Goal: Find specific page/section: Find specific page/section

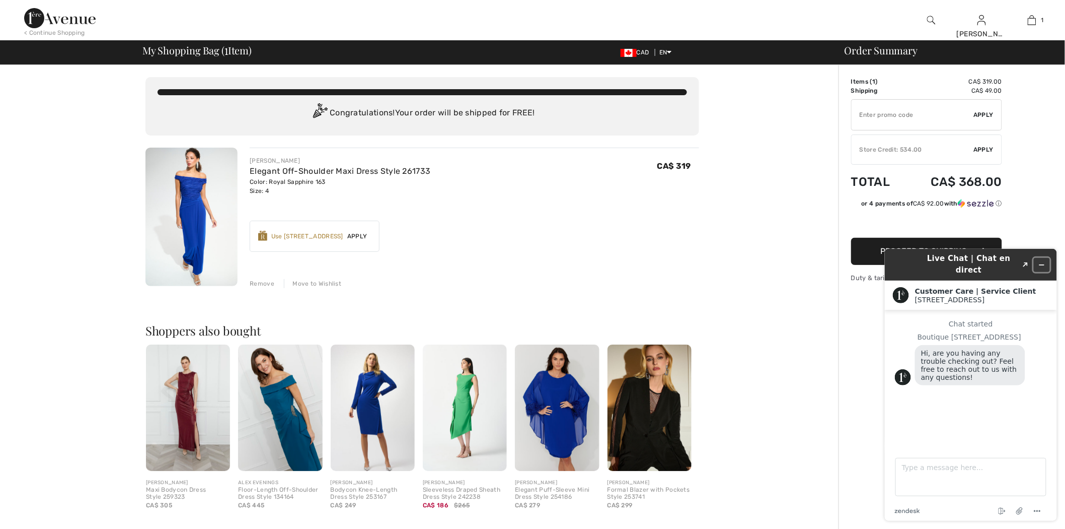
click at [1045, 261] on icon "Minimize widget" at bounding box center [1041, 264] width 7 height 7
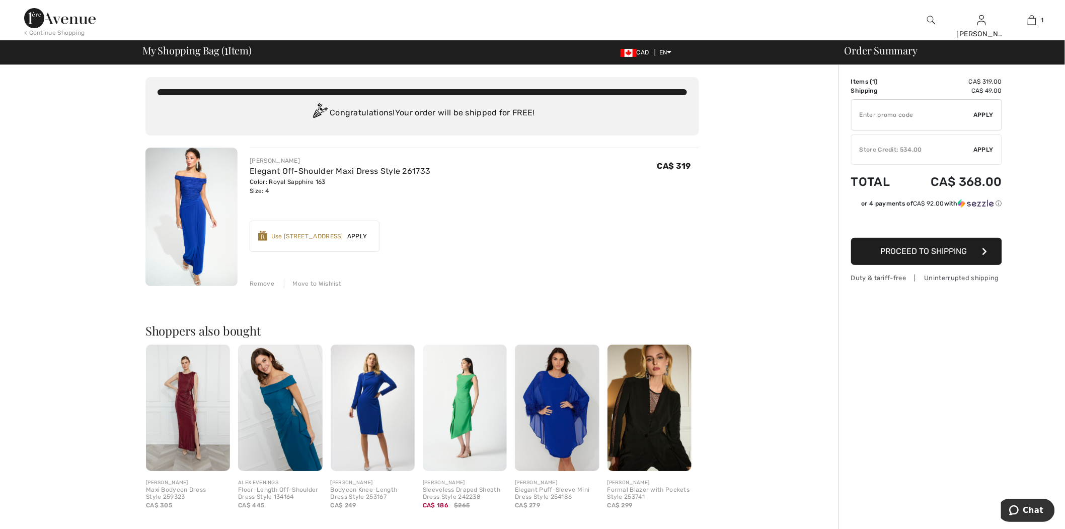
drag, startPoint x: 42, startPoint y: 29, endPoint x: 38, endPoint y: 19, distance: 10.6
click at [43, 29] on div "< Continue Shopping" at bounding box center [54, 32] width 61 height 9
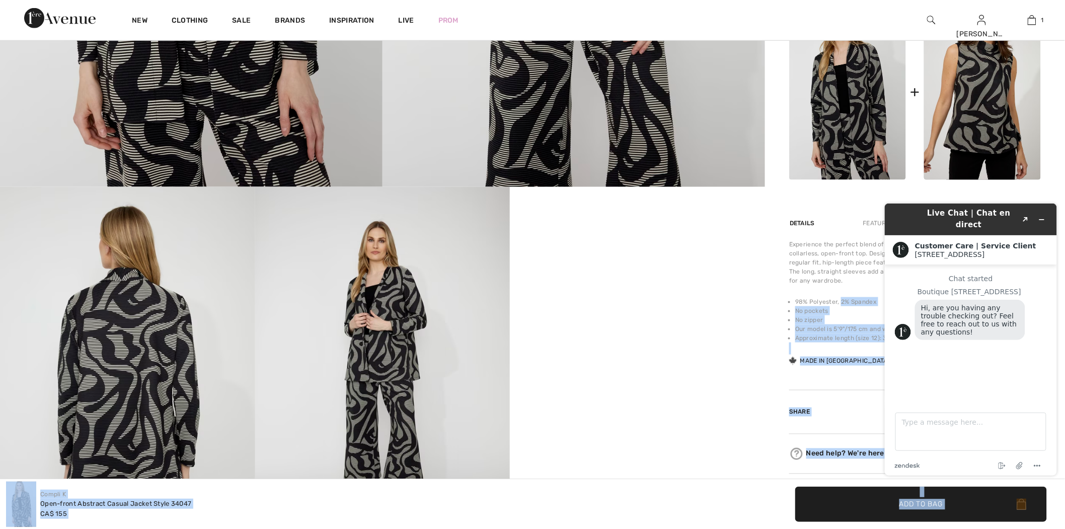
drag, startPoint x: 840, startPoint y: 300, endPoint x: 0, endPoint y: 103, distance: 862.4
copy li "2% Spandex"
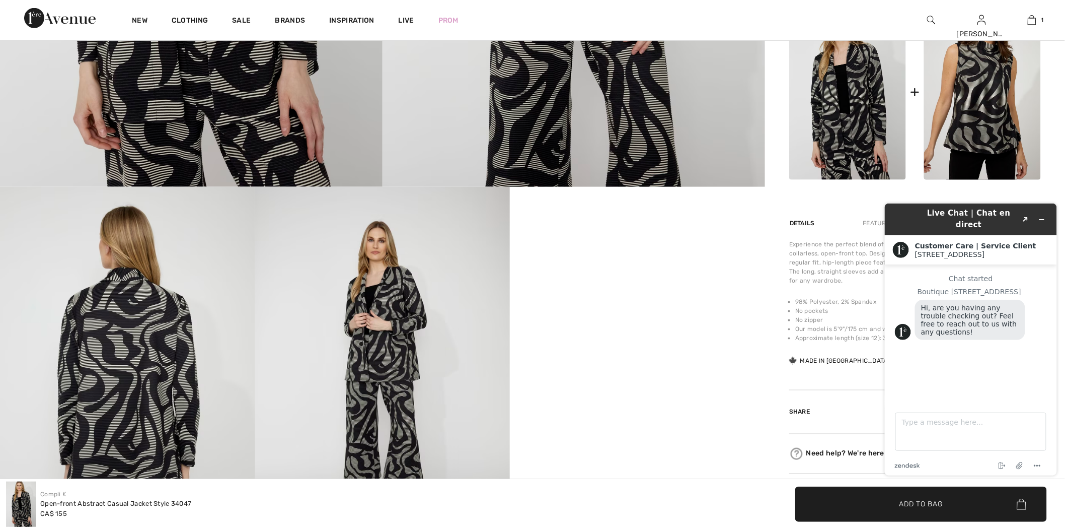
drag, startPoint x: 728, startPoint y: 375, endPoint x: 68, endPoint y: 54, distance: 733.9
click at [728, 375] on div at bounding box center [382, 91] width 765 height 956
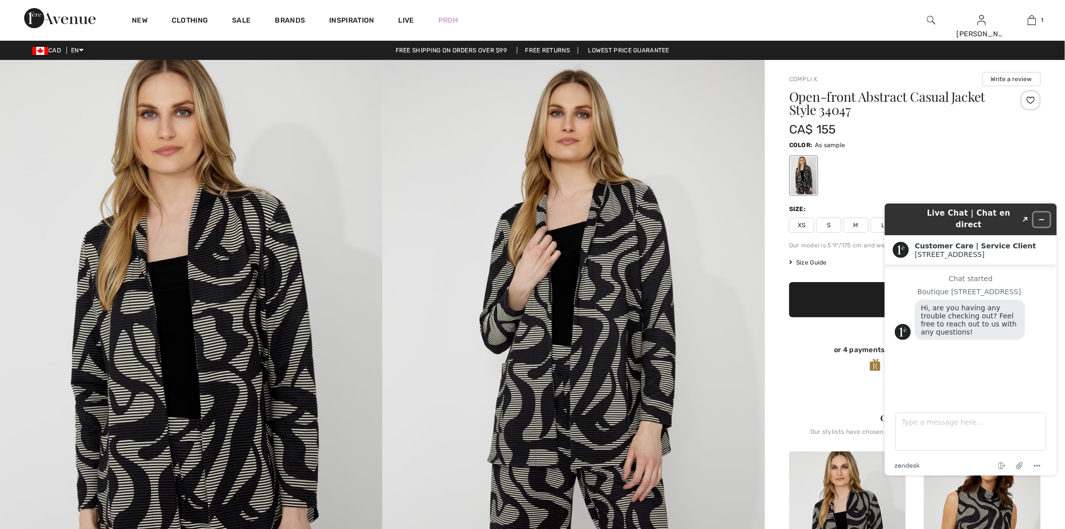
click at [1042, 215] on icon "Minimize widget" at bounding box center [1041, 218] width 7 height 7
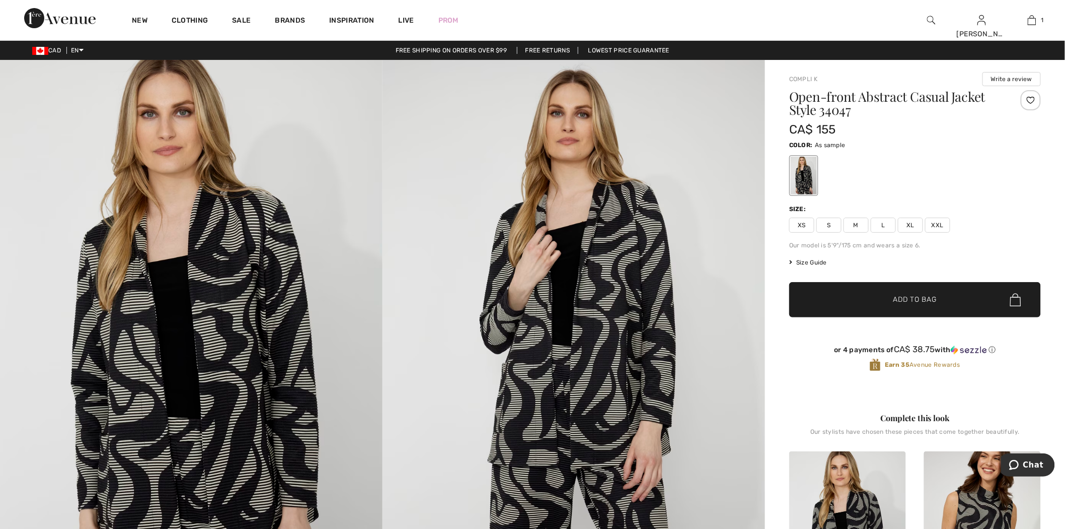
click at [811, 260] on span "Size Guide" at bounding box center [808, 262] width 38 height 9
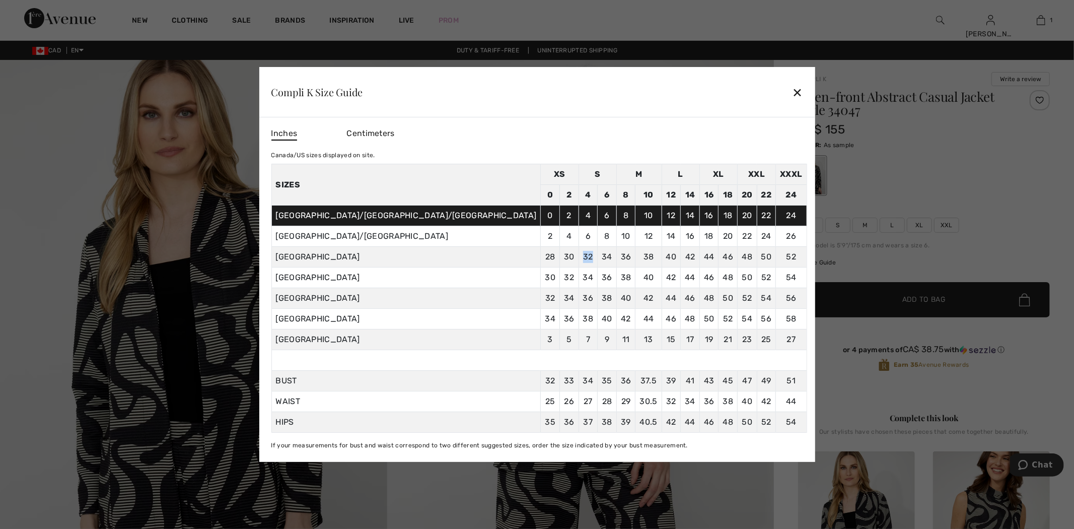
drag, startPoint x: 489, startPoint y: 256, endPoint x: 497, endPoint y: 255, distance: 8.1
click at [578, 255] on td "32" at bounding box center [587, 257] width 19 height 21
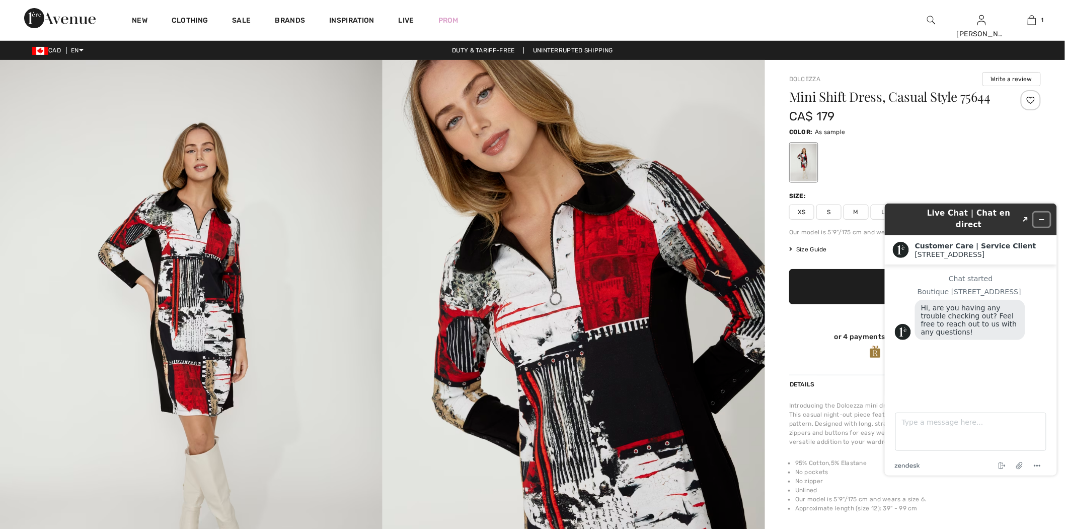
click at [1041, 215] on icon "Minimize widget" at bounding box center [1041, 218] width 7 height 7
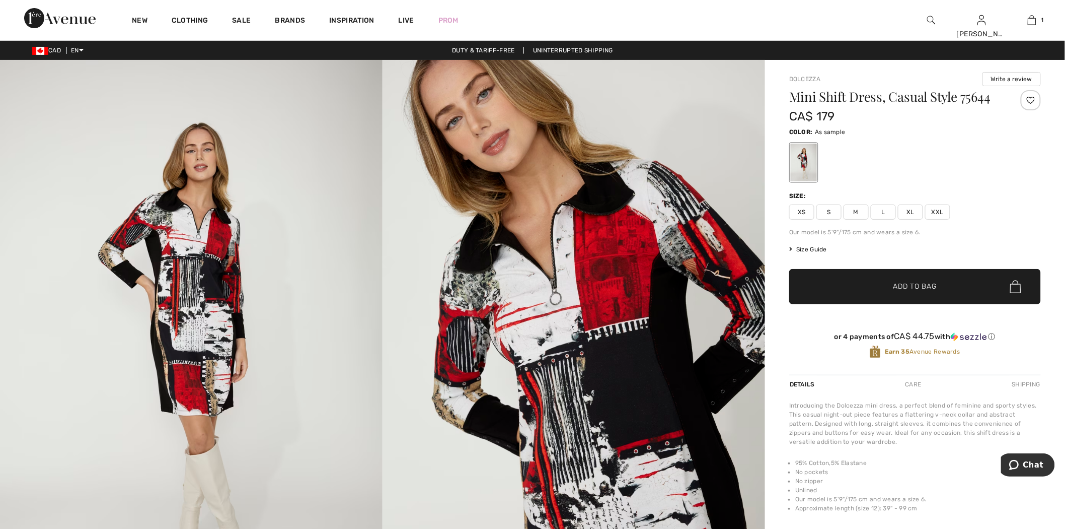
click at [806, 249] on span "Size Guide" at bounding box center [808, 249] width 38 height 9
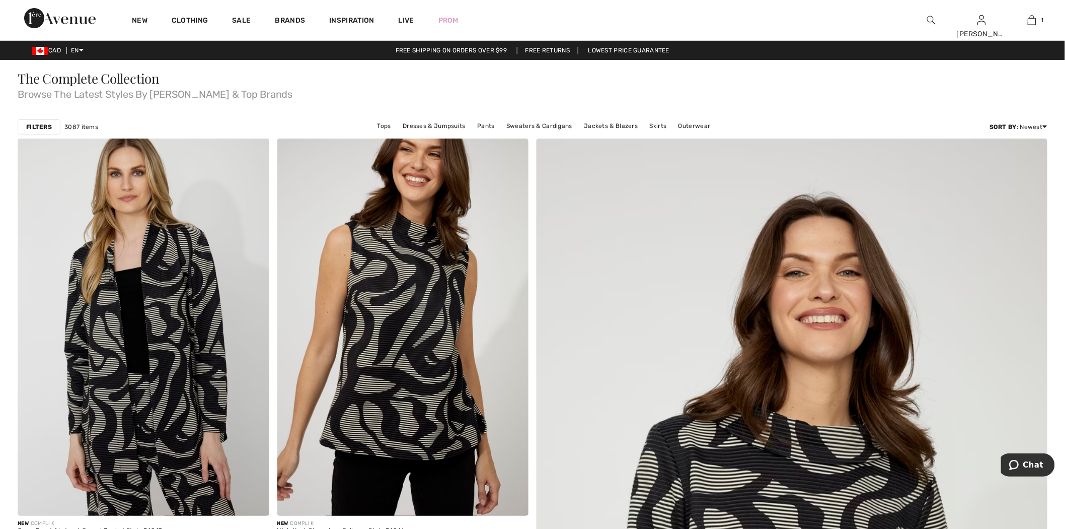
click at [927, 23] on img at bounding box center [931, 20] width 9 height 12
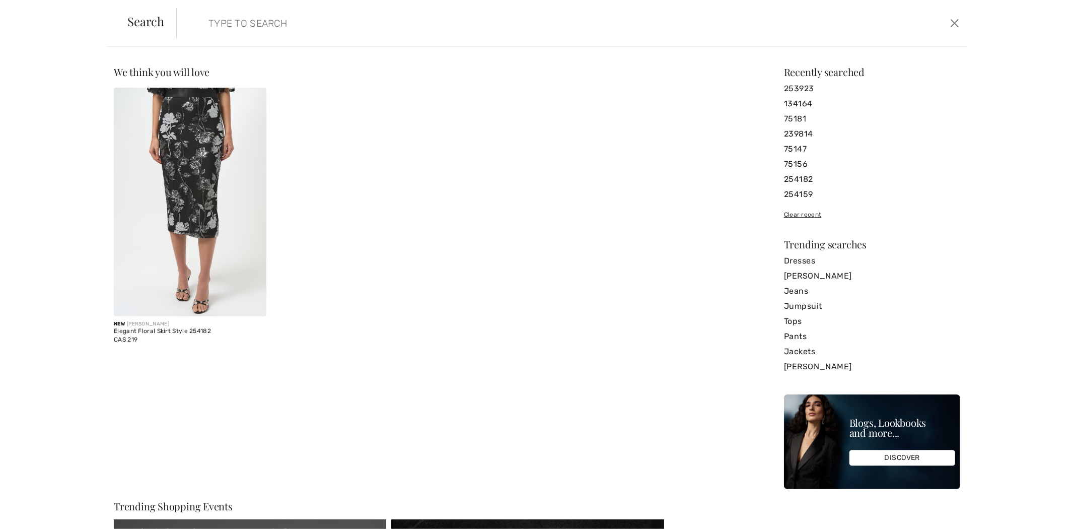
paste input "253774"
type input "253774"
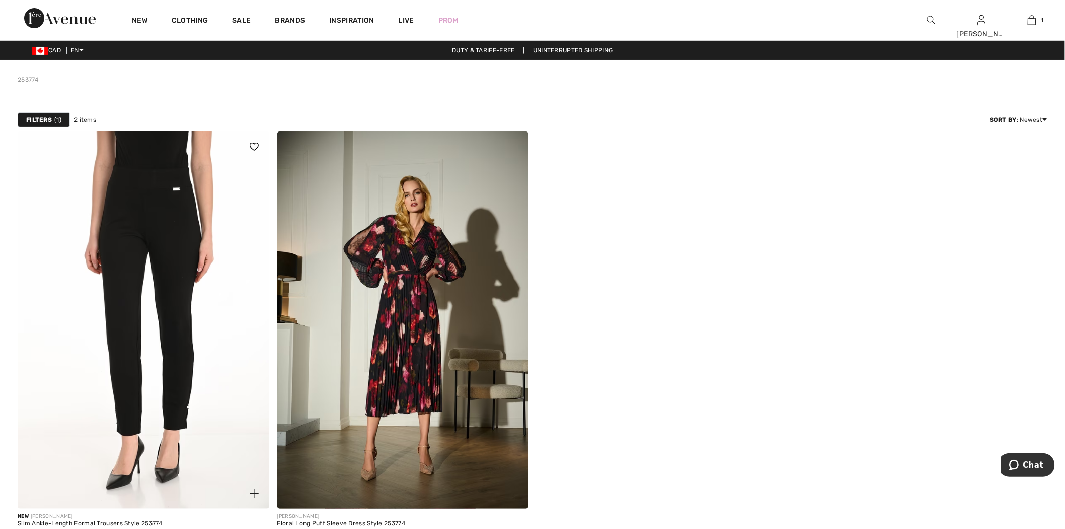
drag, startPoint x: 167, startPoint y: 313, endPoint x: 287, endPoint y: 4, distance: 331.2
click at [167, 311] on img at bounding box center [144, 319] width 252 height 377
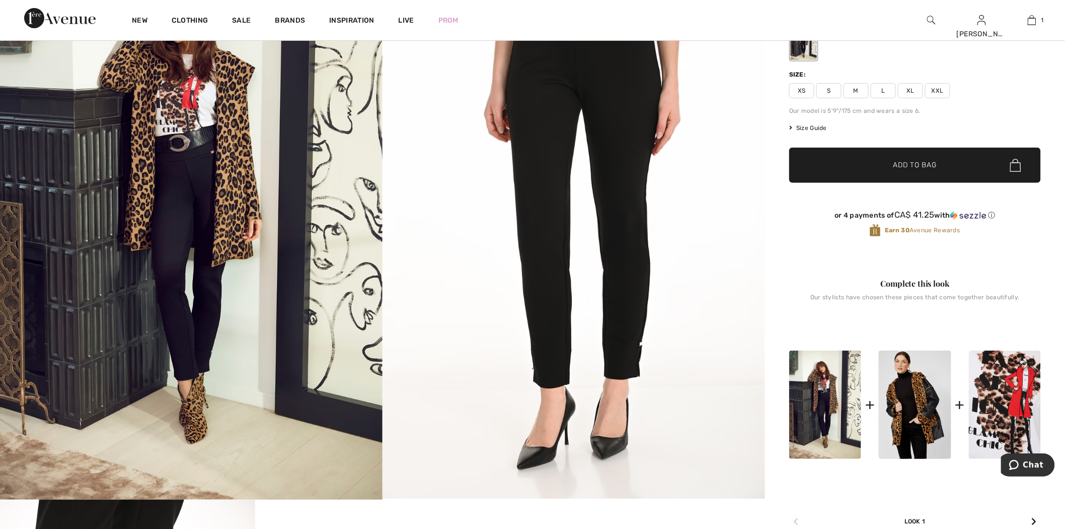
scroll to position [279, 0]
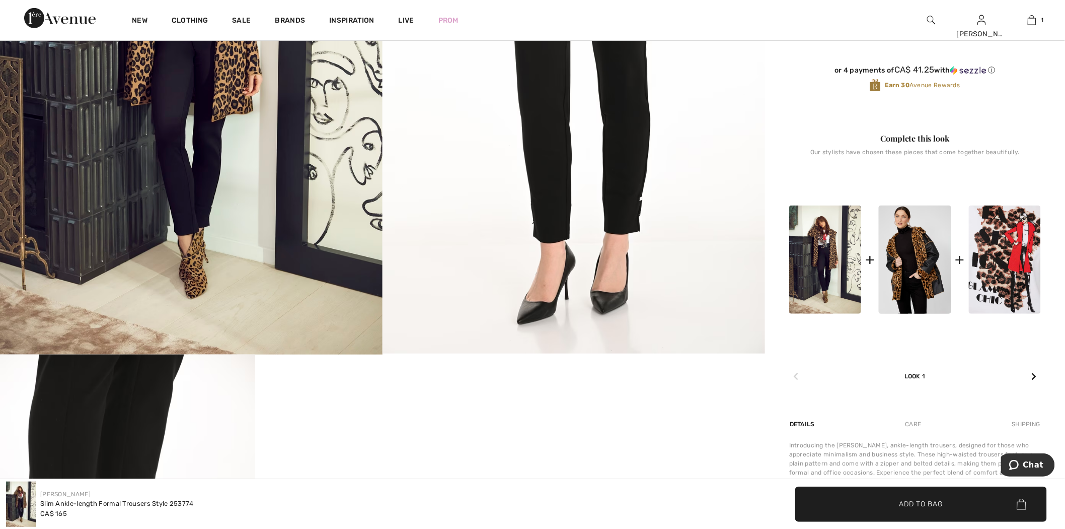
click at [1007, 277] on img at bounding box center [1005, 259] width 72 height 108
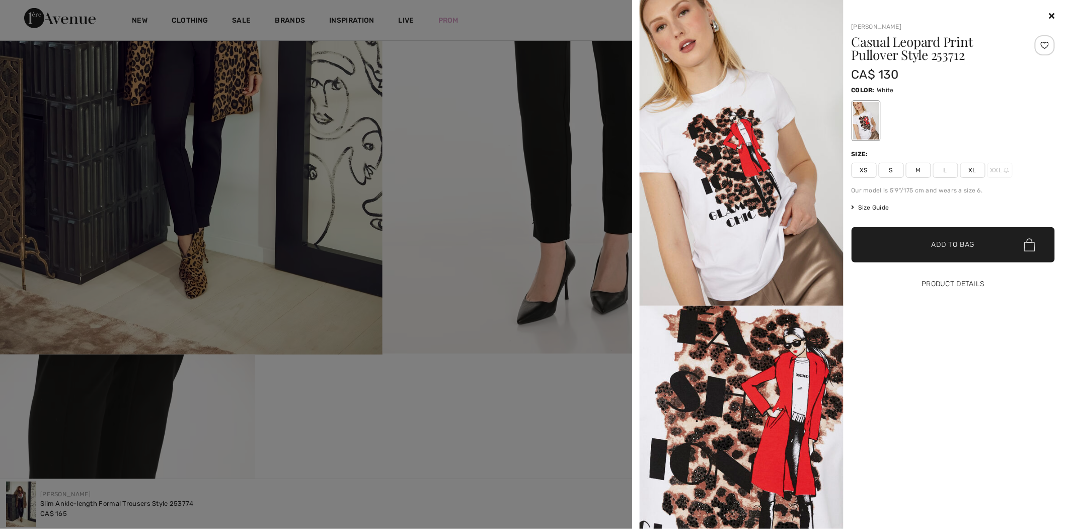
click at [960, 285] on button "Product Details" at bounding box center [954, 283] width 204 height 35
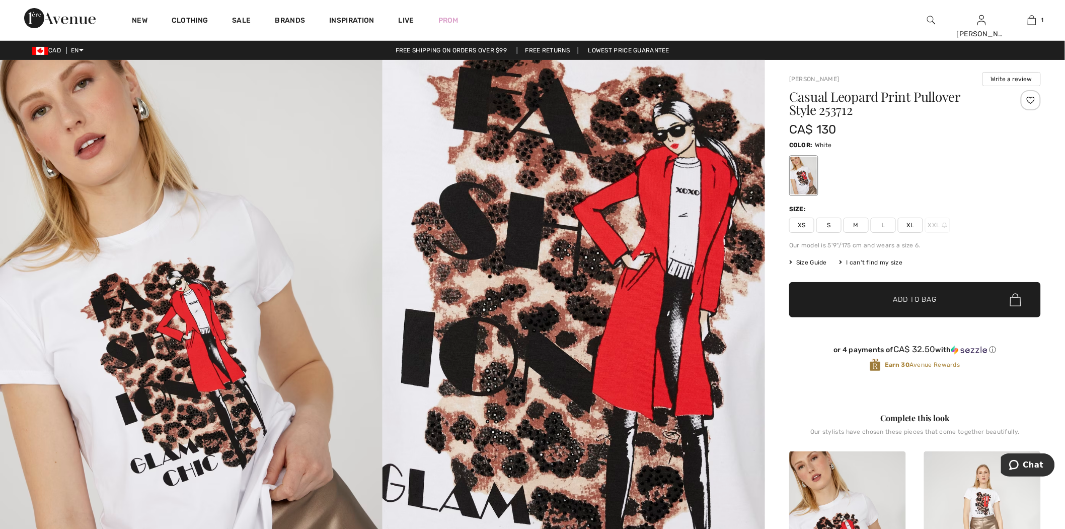
click at [929, 21] on img at bounding box center [931, 20] width 9 height 12
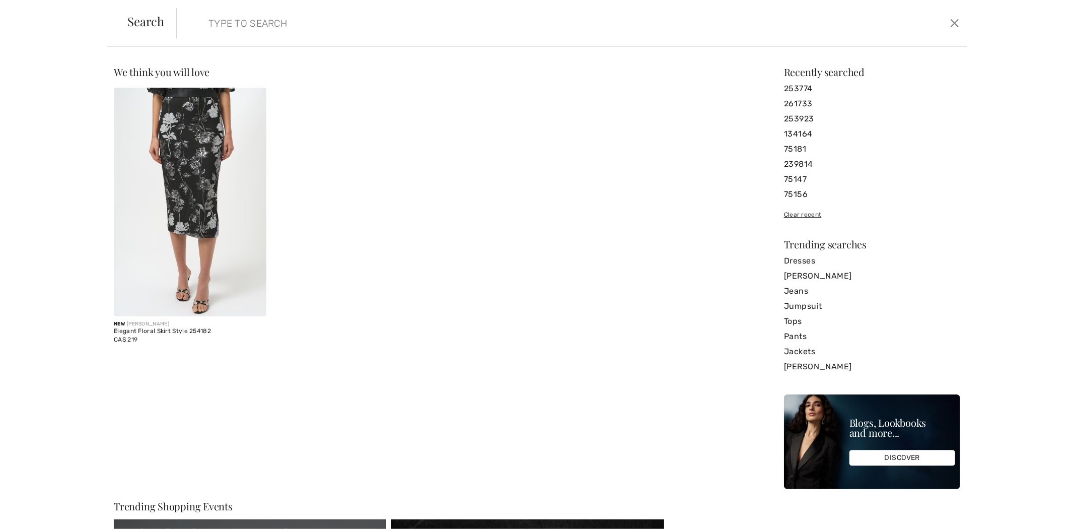
paste input "75403"
type input "75403"
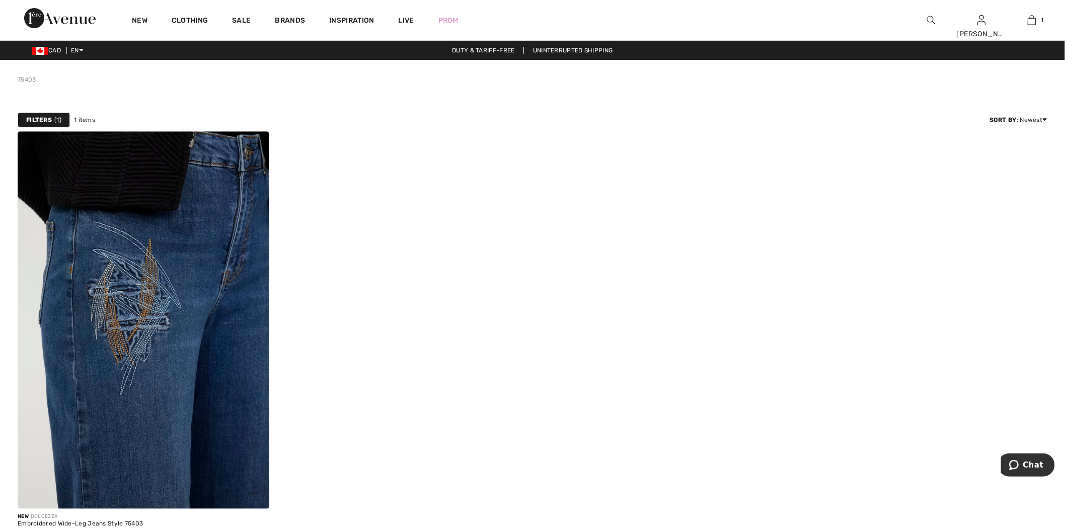
drag, startPoint x: 194, startPoint y: 292, endPoint x: 175, endPoint y: 297, distance: 19.8
click at [194, 292] on img at bounding box center [144, 319] width 252 height 377
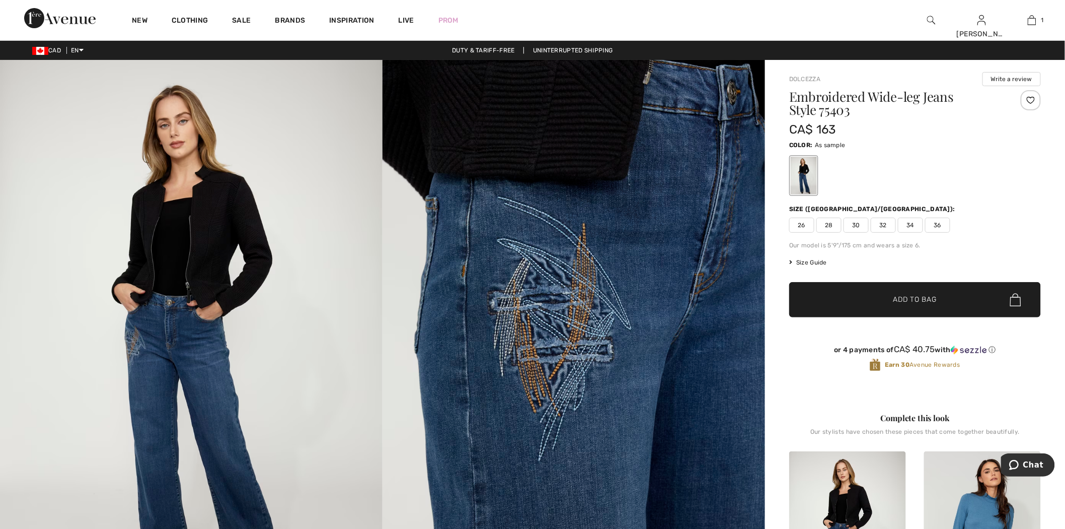
click at [932, 18] on img at bounding box center [931, 20] width 9 height 12
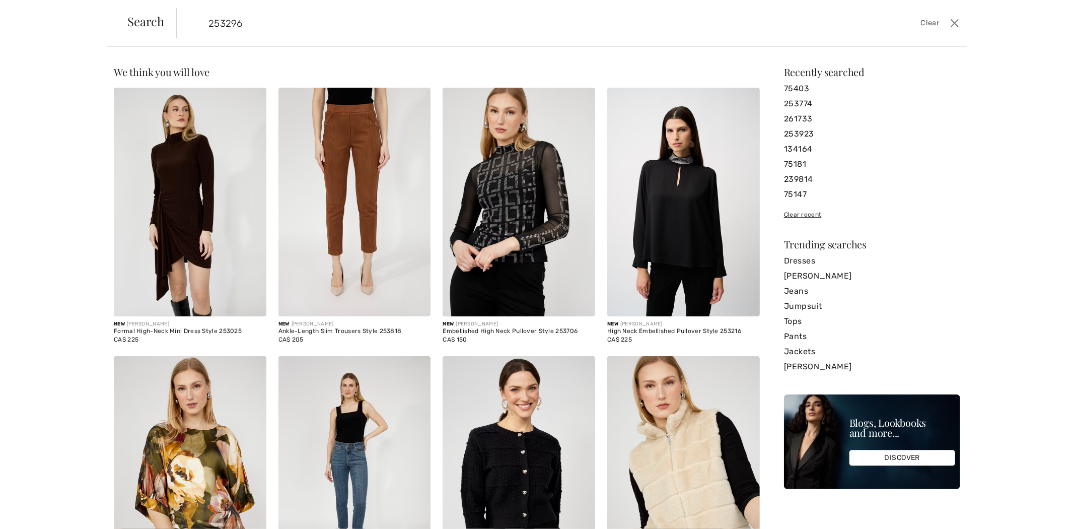
type input "253296"
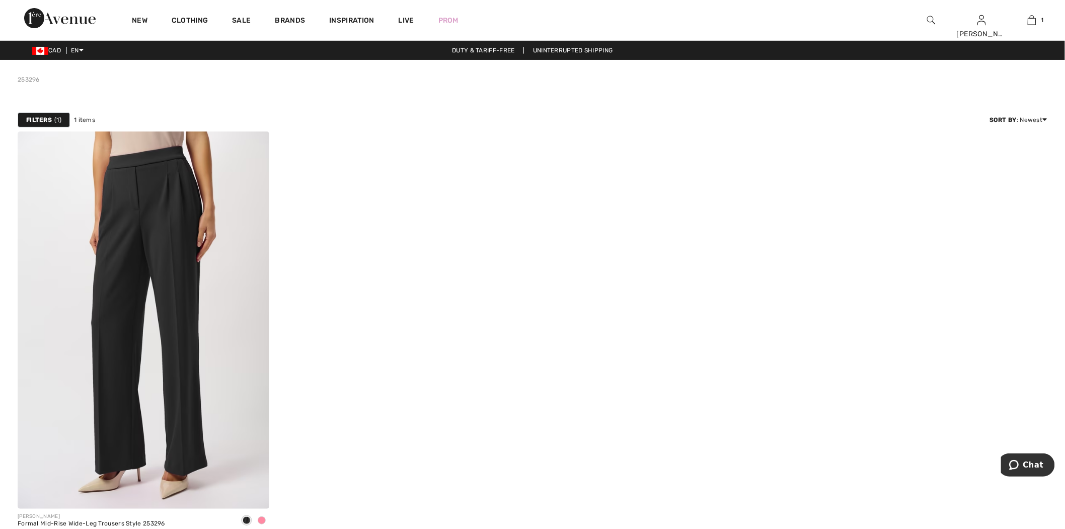
click at [930, 18] on img at bounding box center [931, 20] width 9 height 12
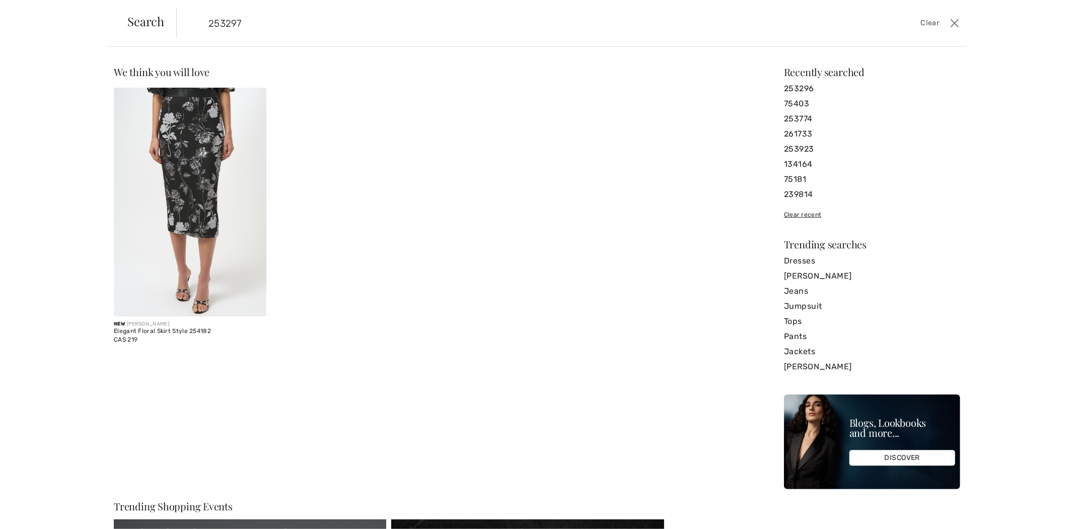
type input "253297"
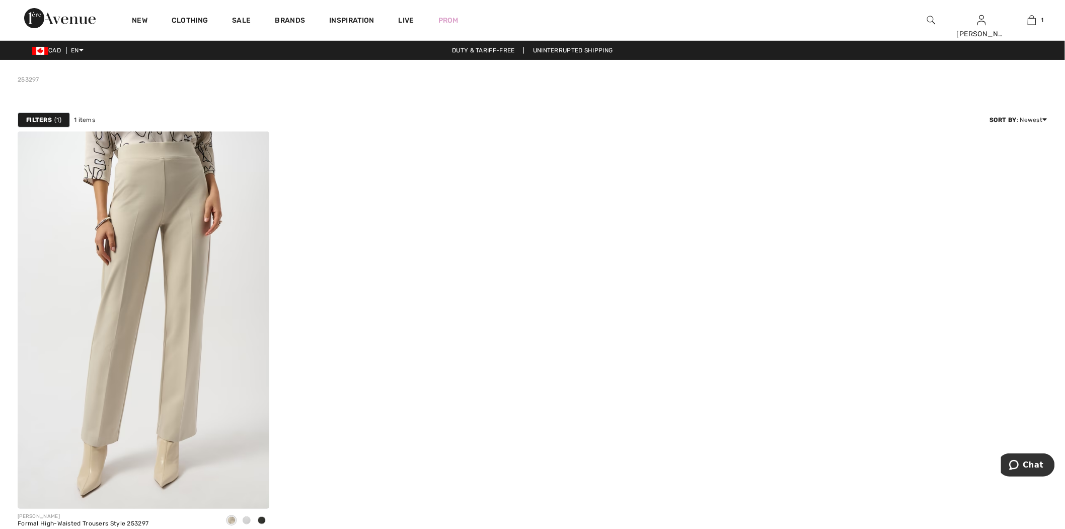
click at [931, 13] on div at bounding box center [931, 20] width 50 height 40
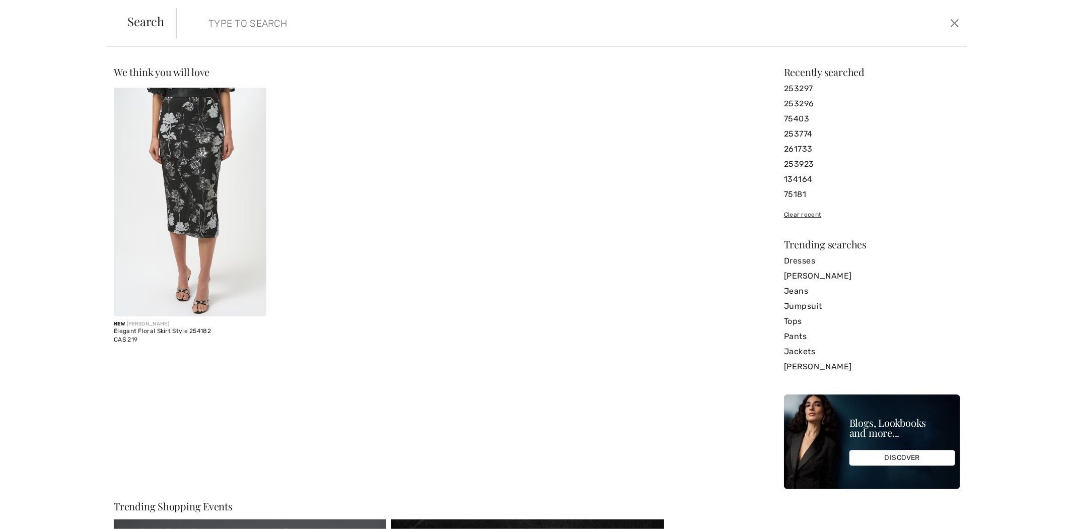
paste input "253774"
type input "253774"
